Goal: Navigation & Orientation: Understand site structure

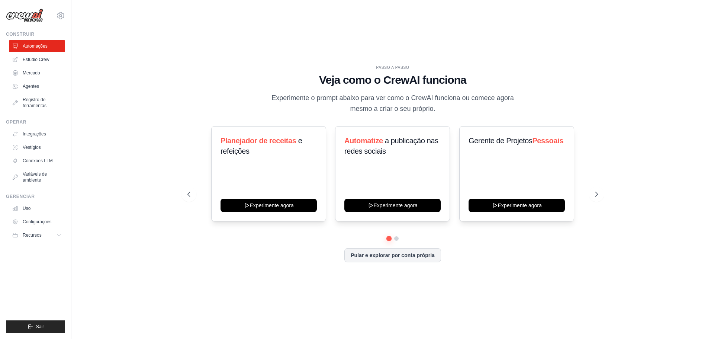
click at [620, 109] on div "PASSO A PASSO Veja como o CrewAI funciona Experimente o prompt abaixo para ver …" at bounding box center [392, 169] width 619 height 324
click at [48, 59] on font "Estúdio Crew" at bounding box center [36, 59] width 26 height 5
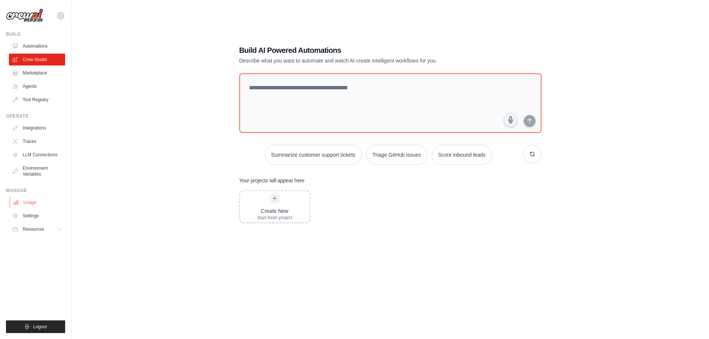
click at [33, 201] on link "Usage" at bounding box center [38, 202] width 56 height 12
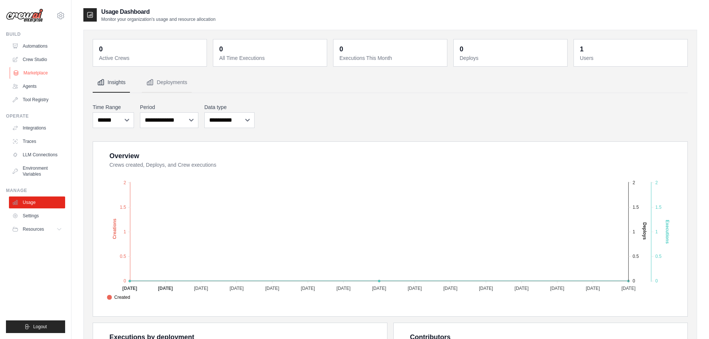
click at [46, 73] on link "Marketplace" at bounding box center [38, 73] width 56 height 12
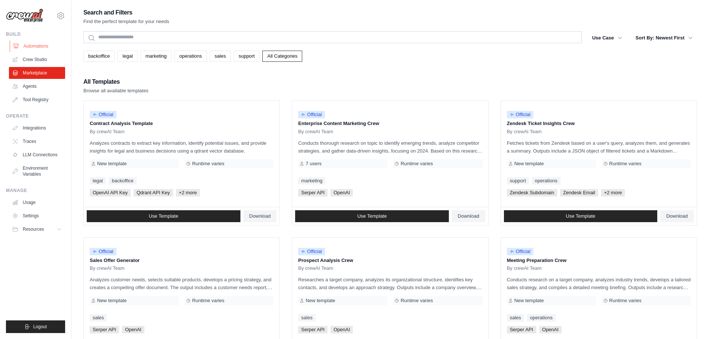
click at [39, 42] on link "Automations" at bounding box center [38, 46] width 56 height 12
